Goal: Find specific page/section: Find specific page/section

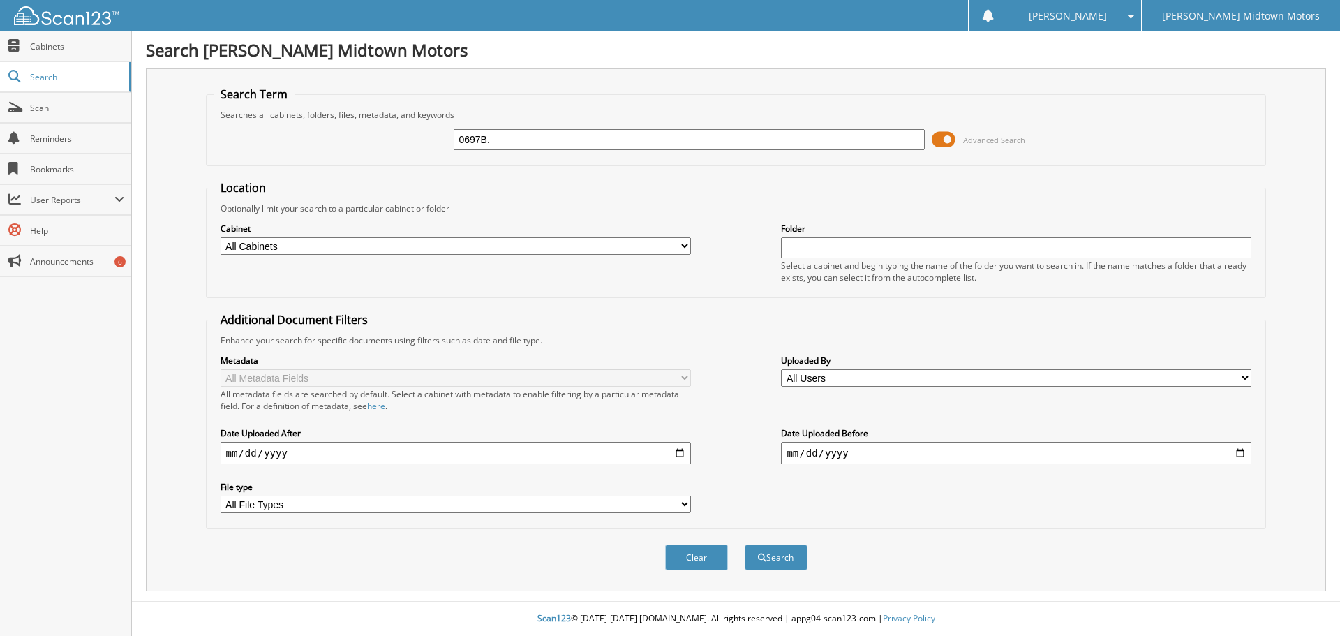
type input "0697B."
click at [745, 544] on button "Search" at bounding box center [776, 557] width 63 height 26
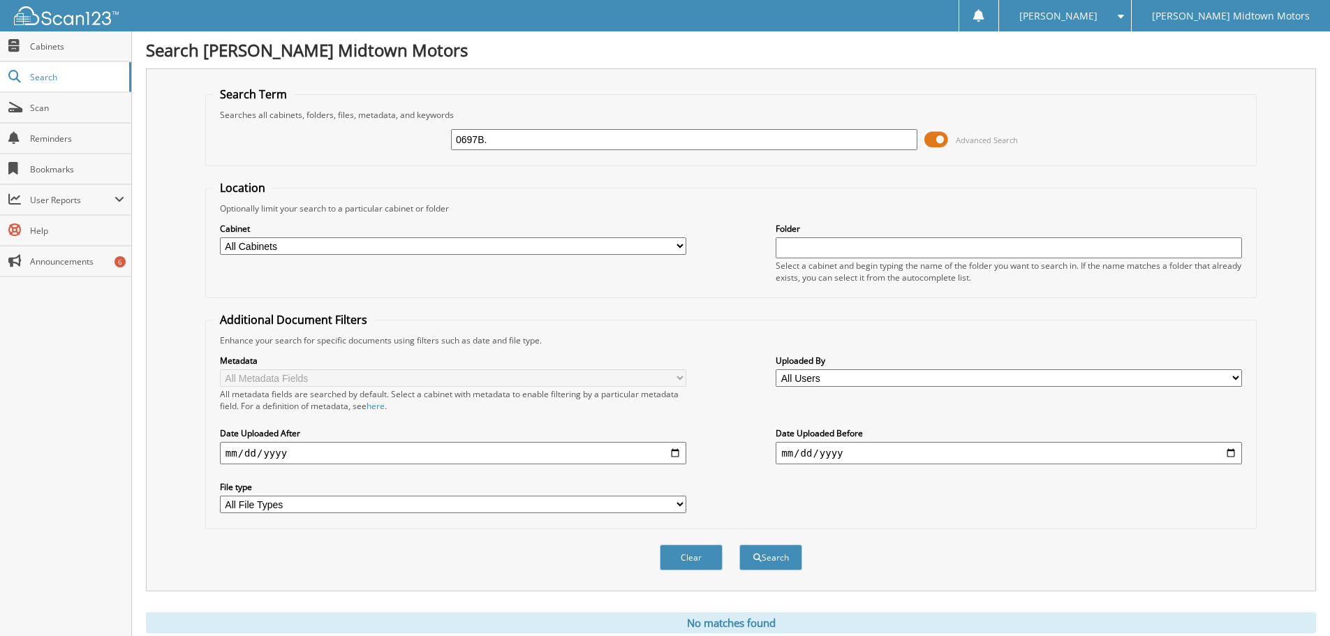
click at [534, 145] on input "0697B." at bounding box center [684, 139] width 466 height 21
type input "0697B"
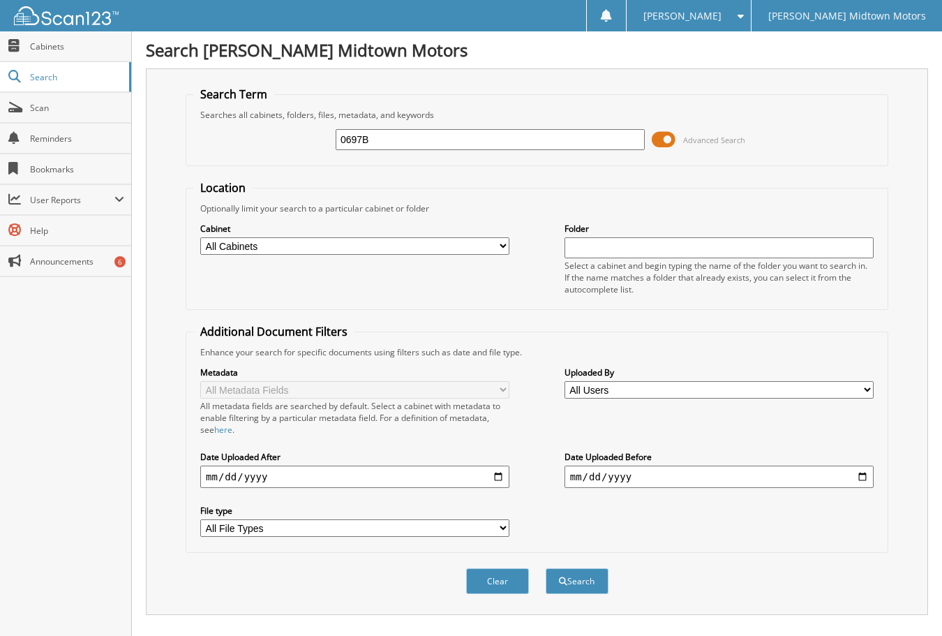
click at [523, 140] on input "0697B" at bounding box center [490, 139] width 309 height 21
click at [546, 568] on button "Search" at bounding box center [577, 581] width 63 height 26
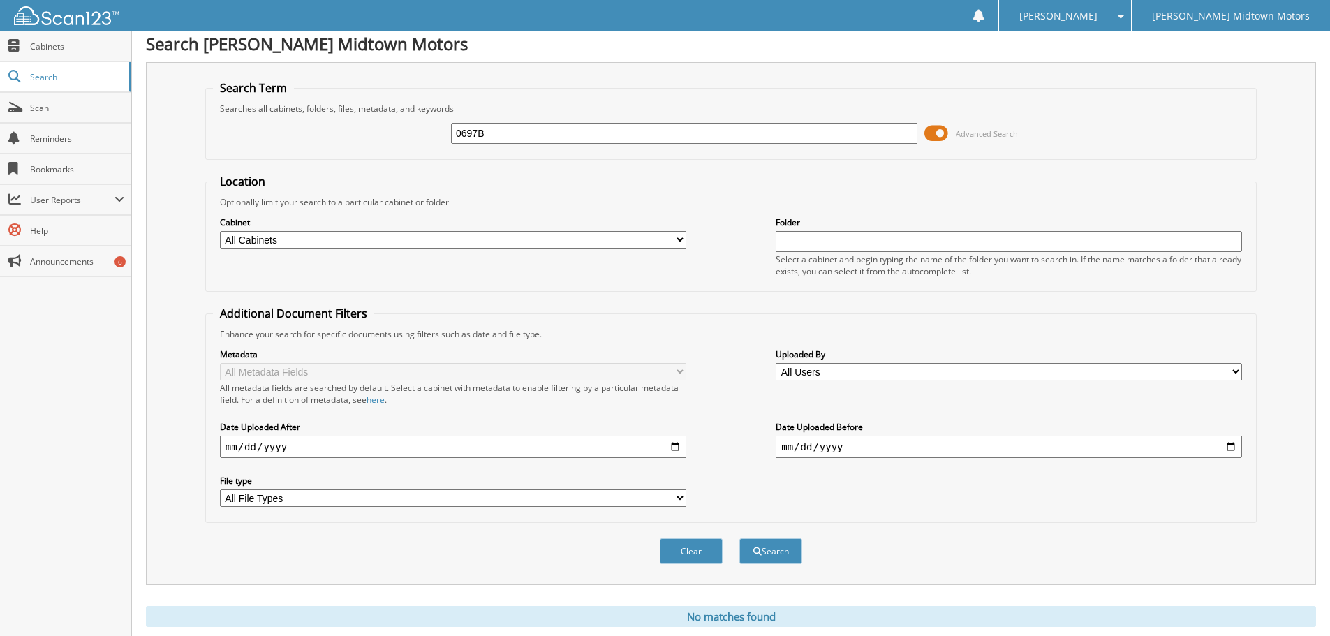
scroll to position [47, 0]
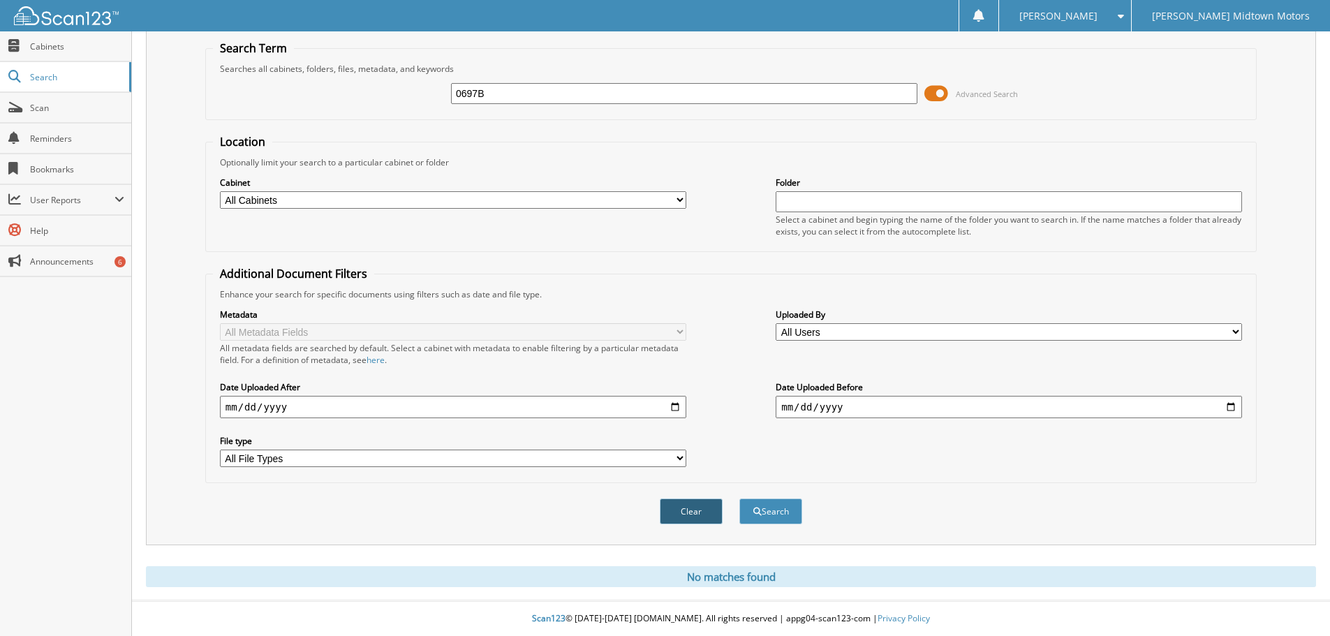
click at [687, 504] on button "Clear" at bounding box center [691, 511] width 63 height 26
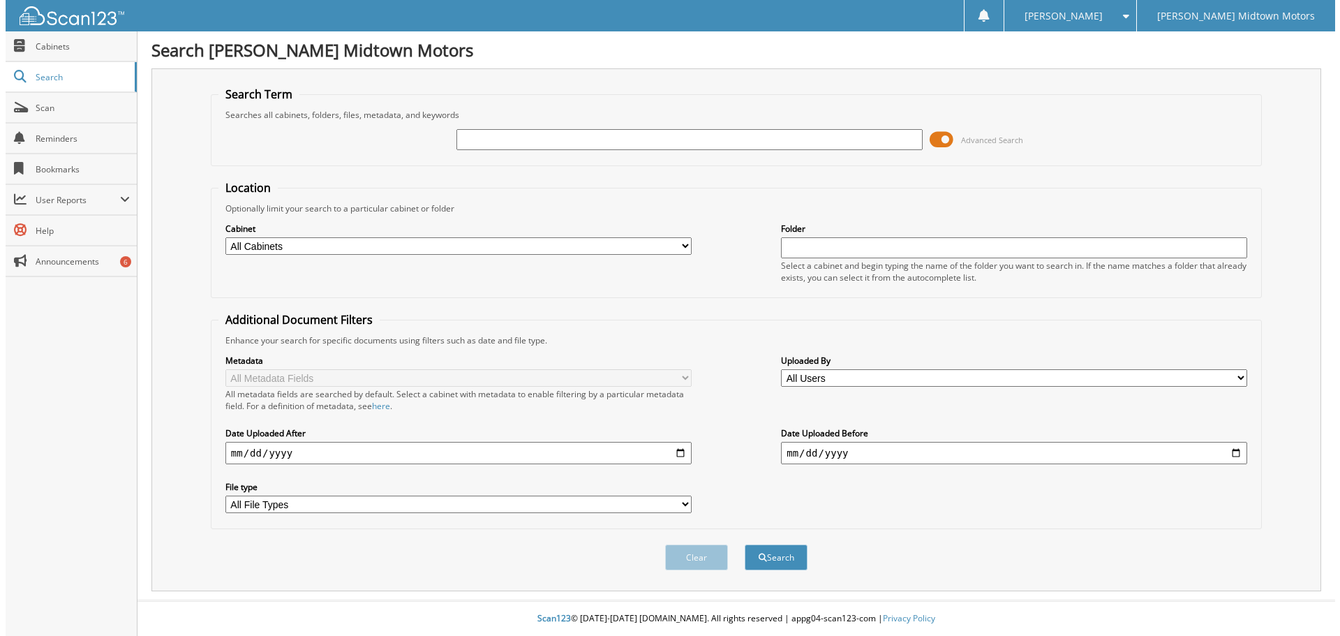
scroll to position [0, 0]
